Goal: Task Accomplishment & Management: Manage account settings

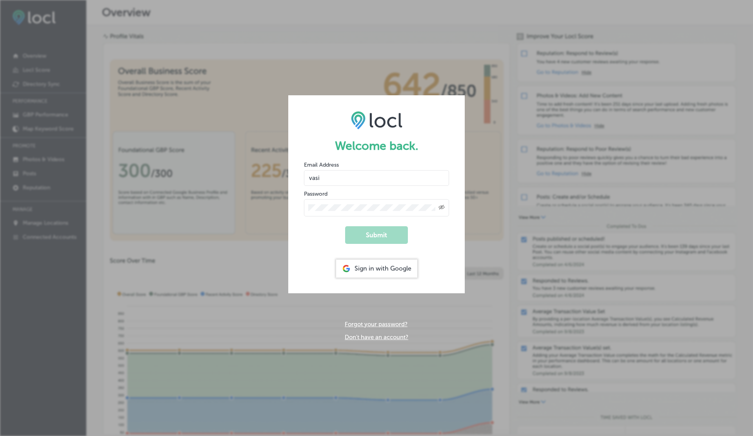
type input "[EMAIL_ADDRESS][DOMAIN_NAME]"
click at [345, 226] on button "Submit" at bounding box center [376, 235] width 63 height 18
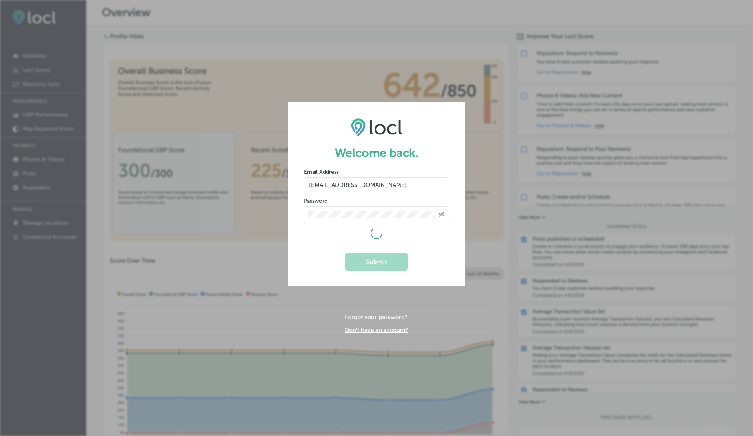
click at [252, 179] on div "Welcome back. Email Address [EMAIL_ADDRESS][DOMAIN_NAME] Password Created with …" at bounding box center [376, 218] width 753 height 436
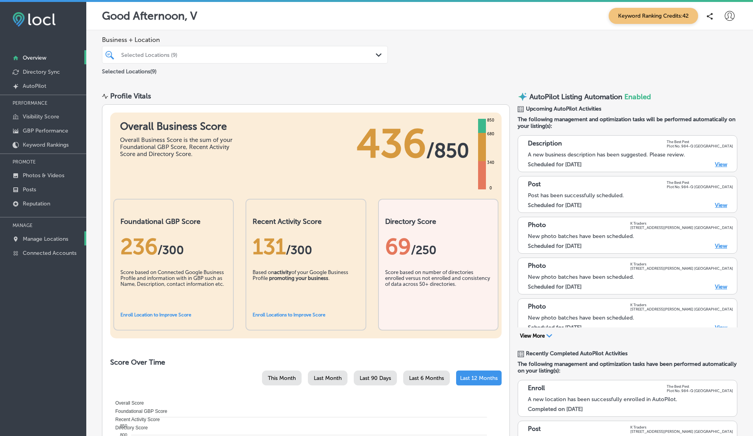
click at [47, 238] on p "Manage Locations" at bounding box center [45, 239] width 45 height 7
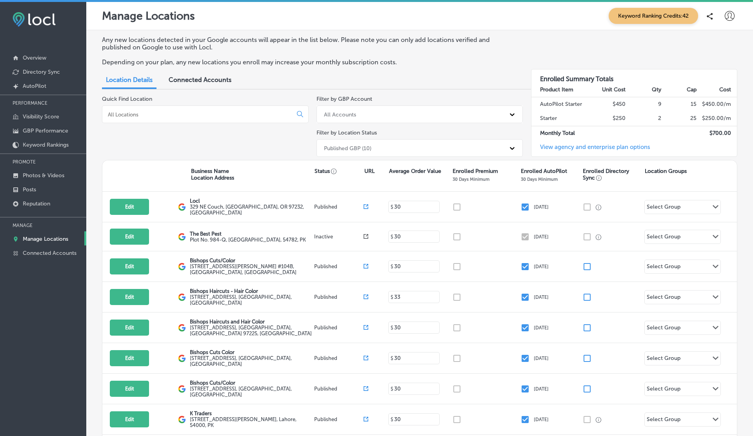
click at [207, 79] on span "Connected Accounts" at bounding box center [200, 79] width 63 height 7
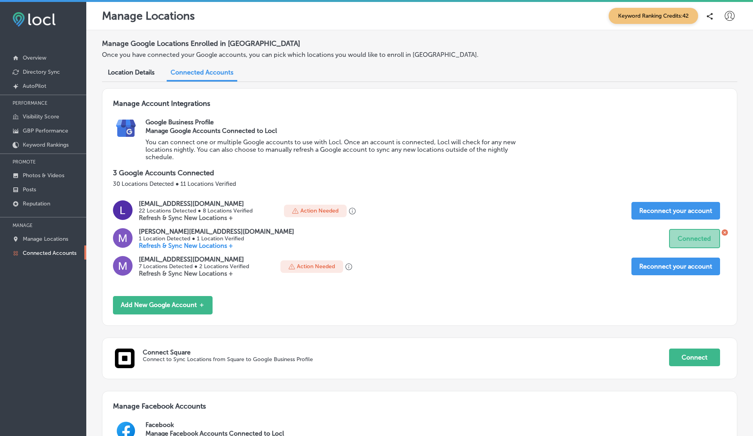
scroll to position [372, 0]
